Goal: Check status: Check status

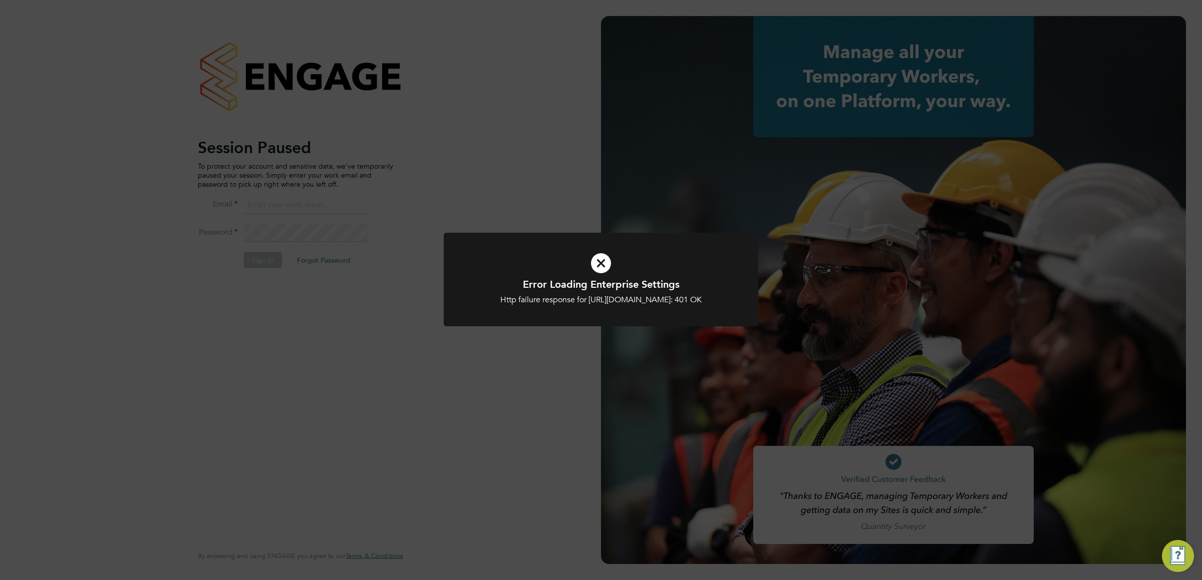
type input "vistry@caval.co.uk"
click at [613, 266] on icon at bounding box center [601, 263] width 260 height 39
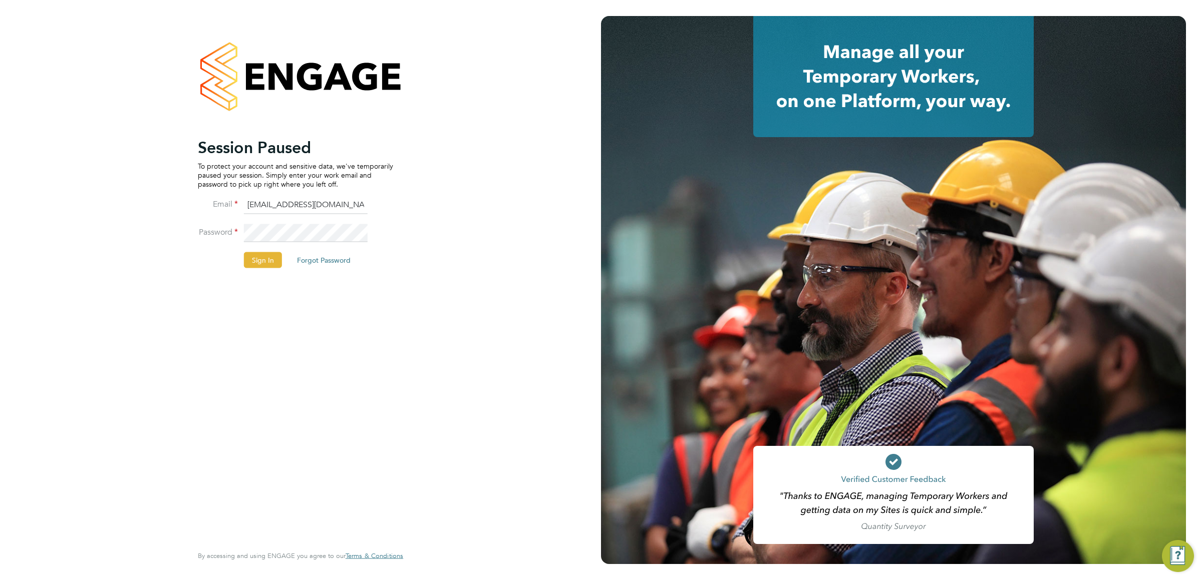
click at [610, 264] on div at bounding box center [893, 290] width 585 height 548
click at [243, 251] on li "Password" at bounding box center [295, 238] width 195 height 28
click at [249, 254] on button "Sign In" at bounding box center [263, 260] width 38 height 16
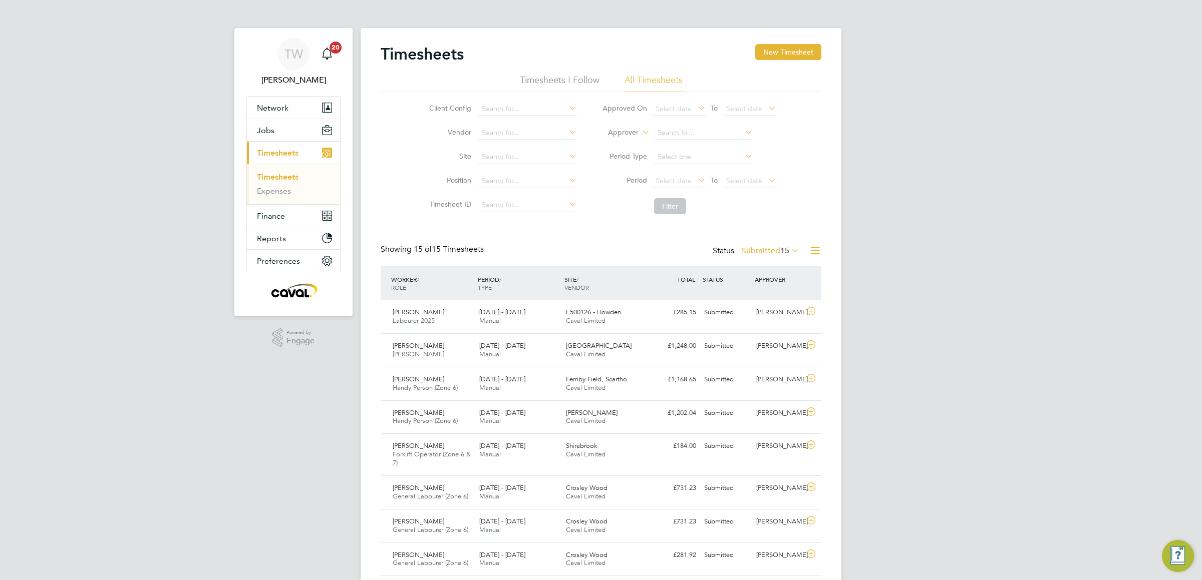
click at [780, 247] on span "15" at bounding box center [784, 251] width 9 height 10
click at [760, 318] on li "Approved" at bounding box center [757, 312] width 46 height 14
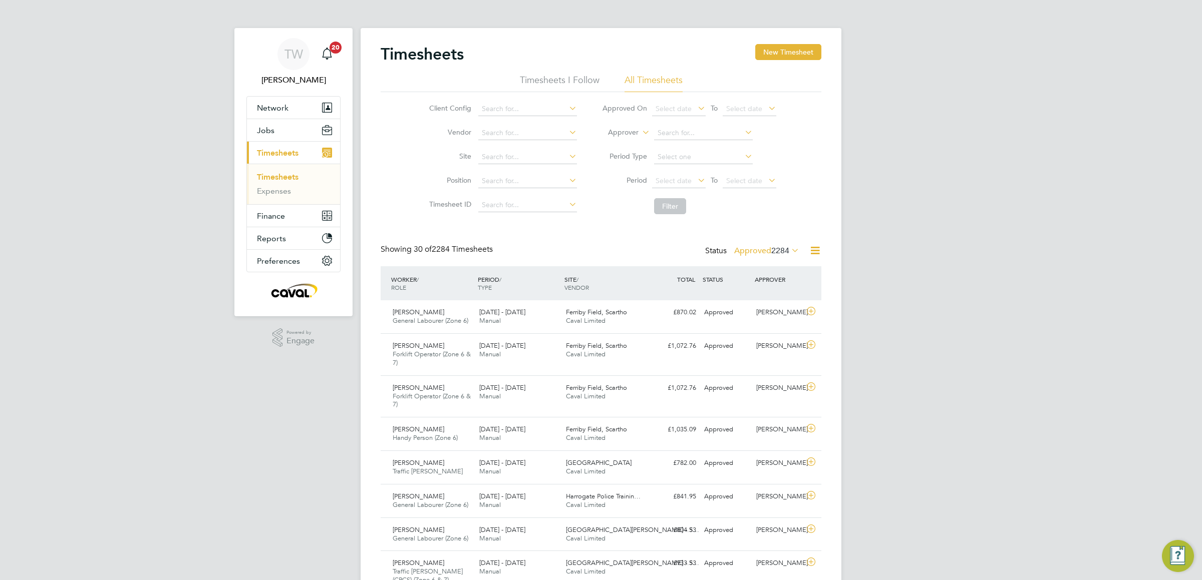
click at [764, 255] on label "Approved 2284" at bounding box center [766, 251] width 65 height 10
click at [768, 298] on li "Submitted" at bounding box center [753, 297] width 46 height 14
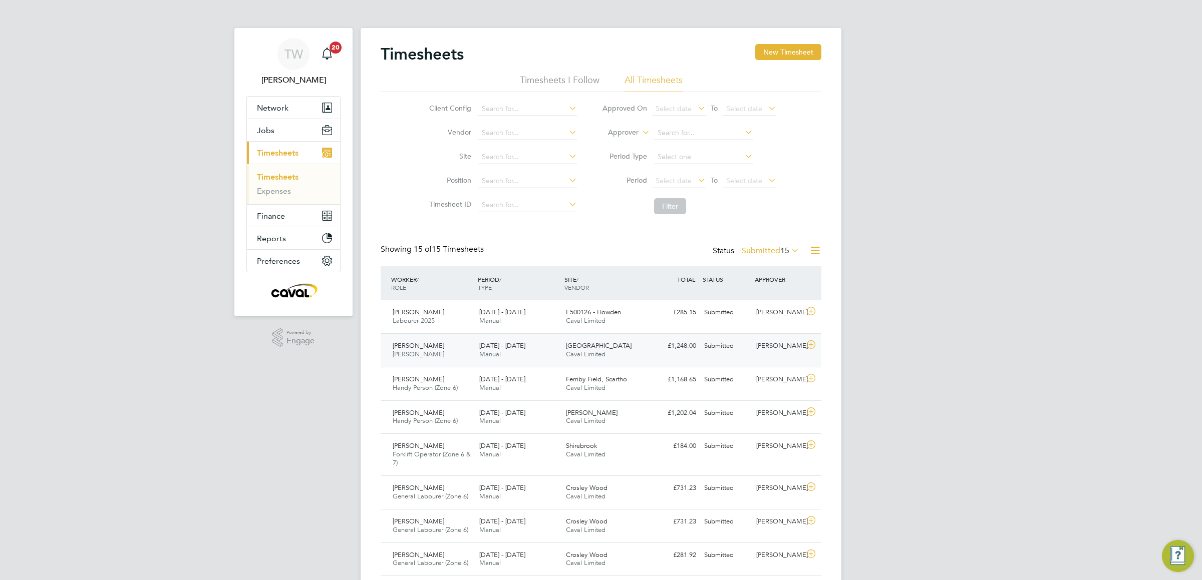
click at [498, 363] on div "22 - 28 Sep 2025 Manual" at bounding box center [518, 350] width 87 height 25
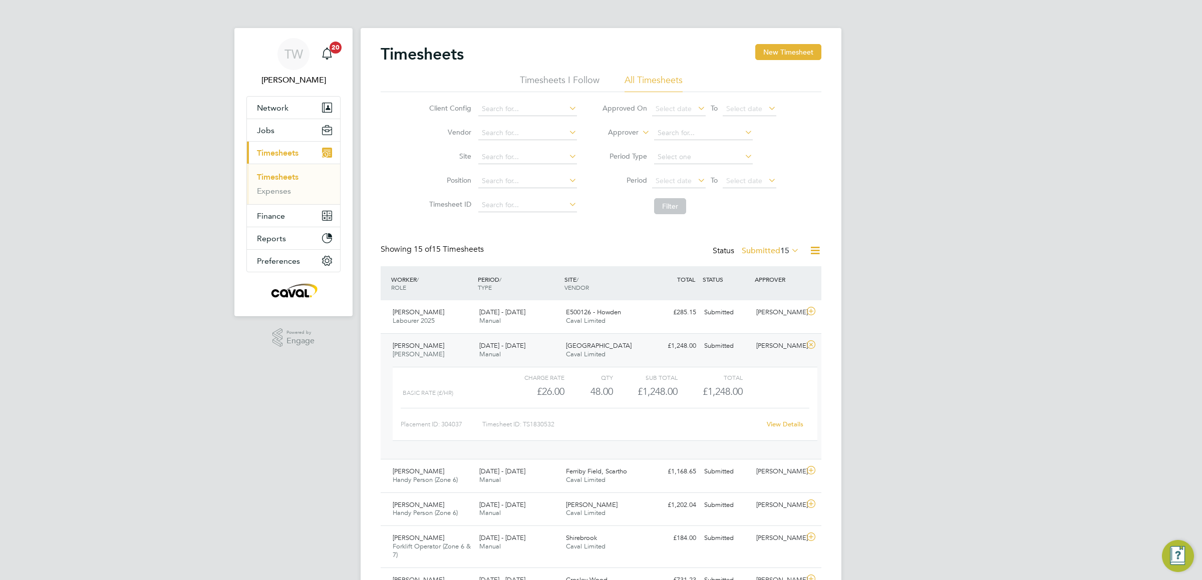
click at [787, 425] on link "View Details" at bounding box center [784, 424] width 37 height 9
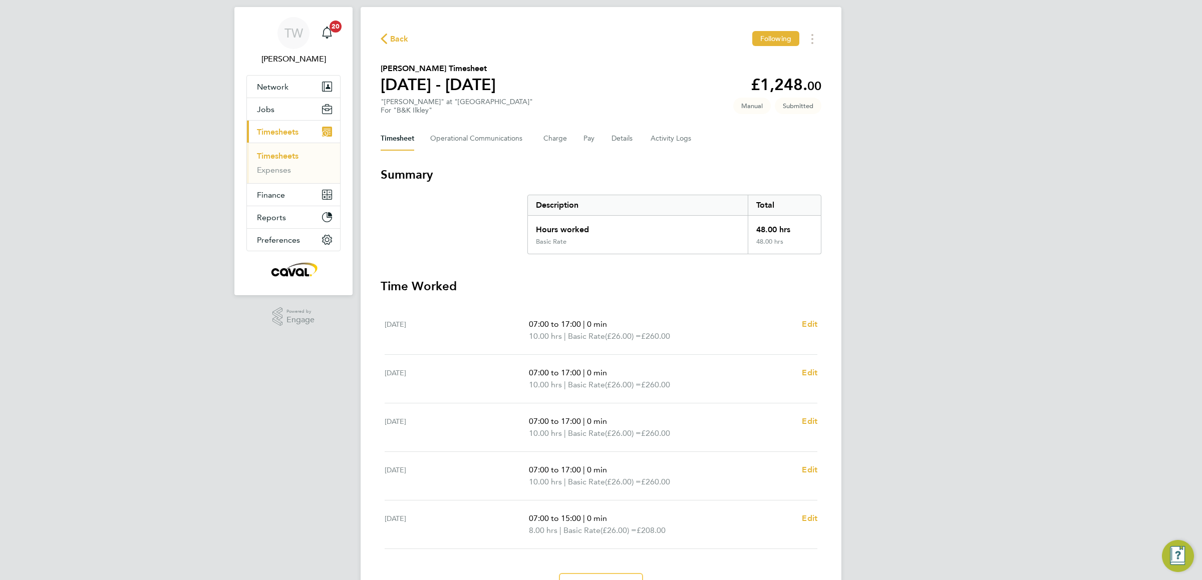
scroll to position [22, 0]
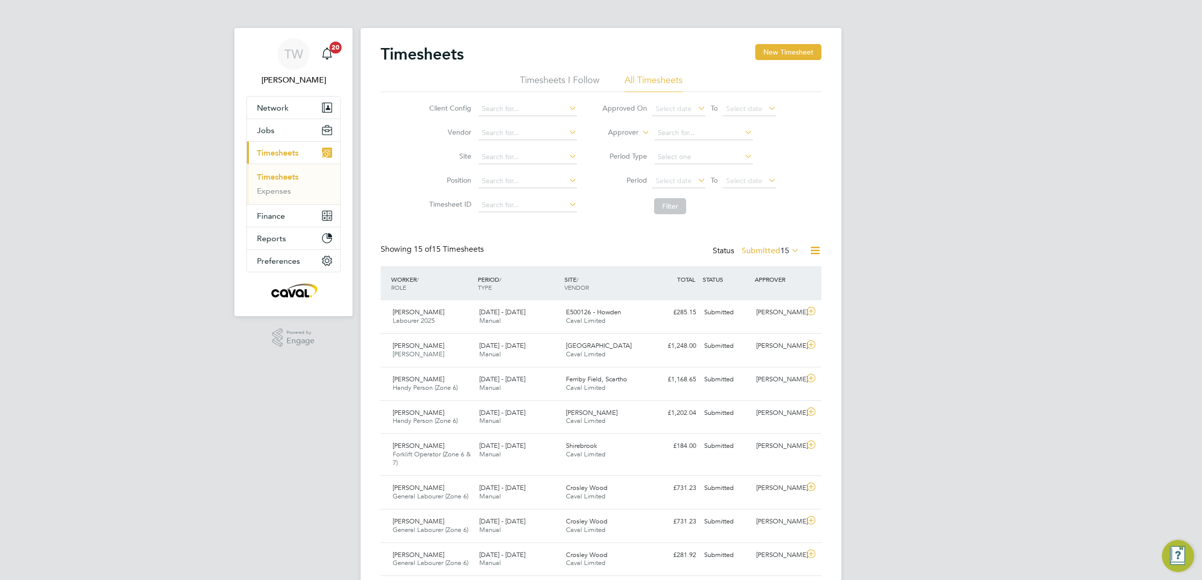
click at [780, 254] on span "15" at bounding box center [784, 251] width 9 height 10
click at [899, 316] on div "TW Tim Wells Notifications 20 Applications: Network Team Members Businesses Sit…" at bounding box center [601, 427] width 1202 height 855
click at [778, 256] on div "Status Submitted 15" at bounding box center [756, 251] width 89 height 14
click at [775, 253] on label "Submitted 15" at bounding box center [770, 251] width 58 height 10
click at [296, 413] on div "TW Tim Wells Notifications 20 Applications: Network Team Members Businesses Sit…" at bounding box center [601, 427] width 1202 height 855
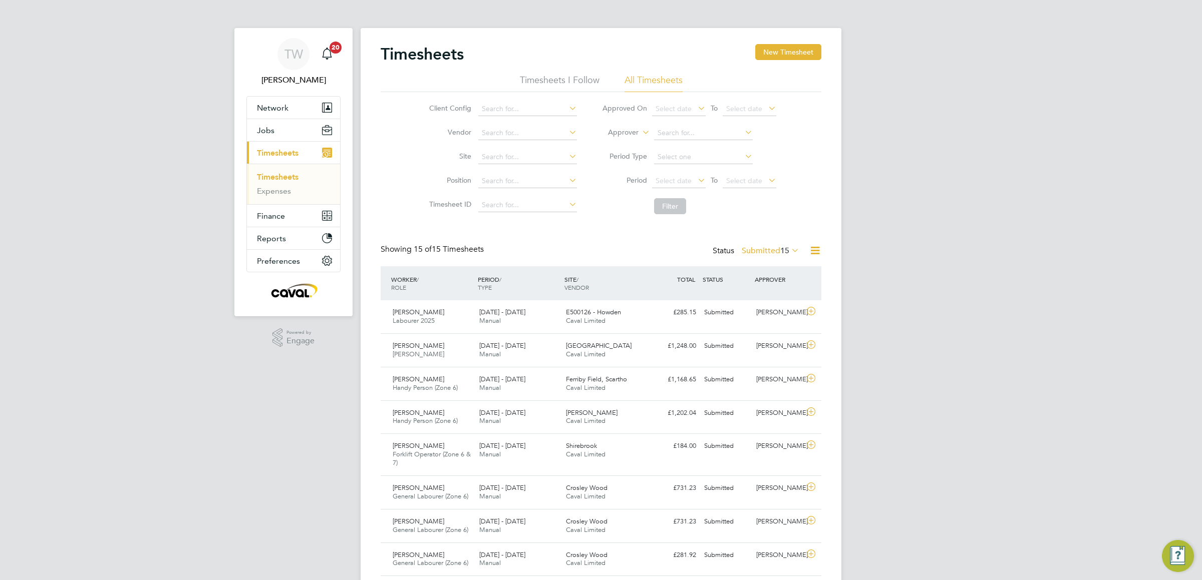
click at [284, 177] on link "Timesheets" at bounding box center [278, 177] width 42 height 10
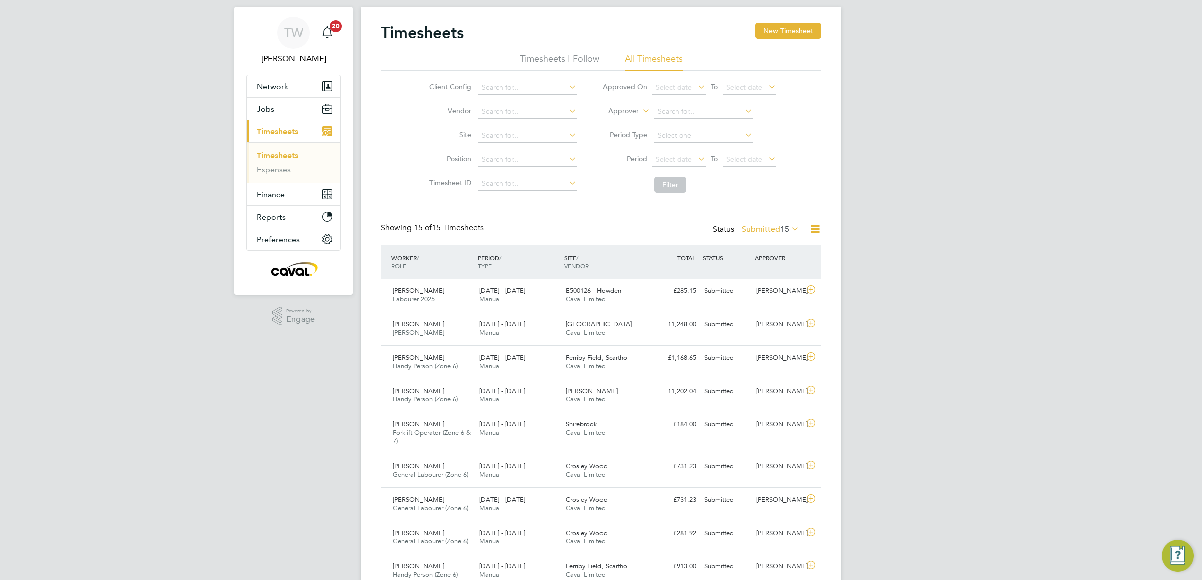
scroll to position [23, 0]
